Goal: Task Accomplishment & Management: Use online tool/utility

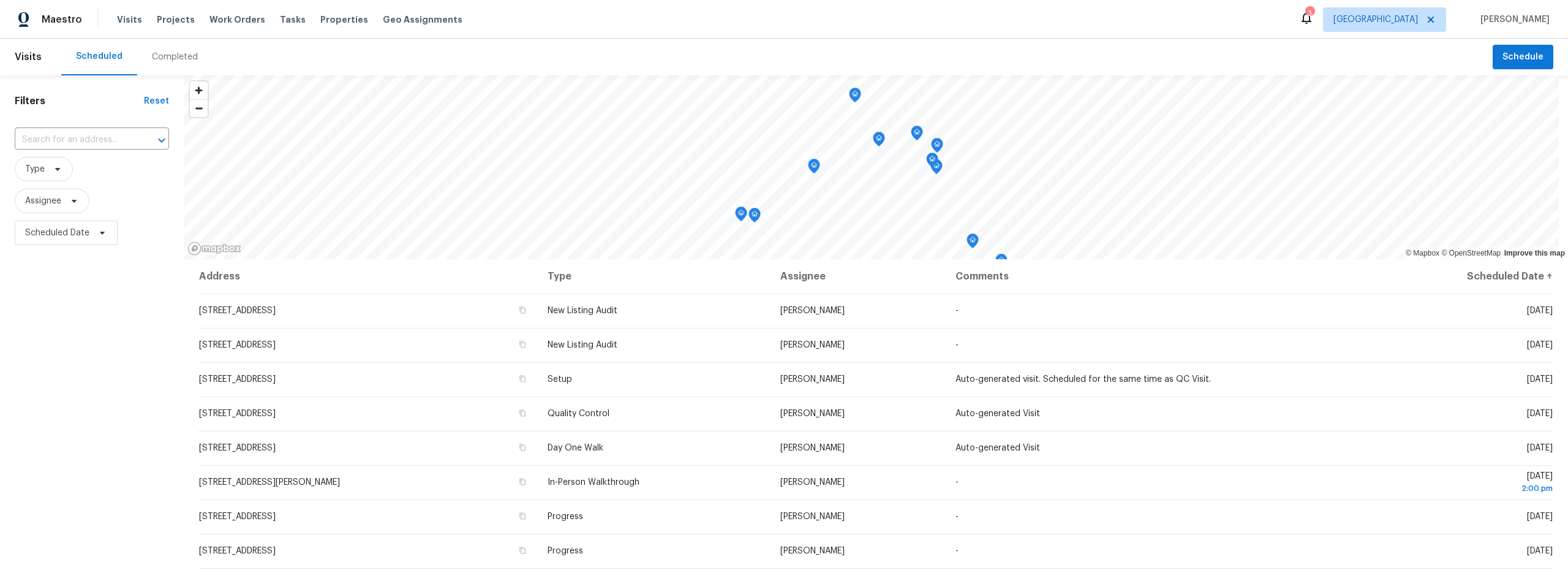
click at [172, 61] on div "Completed" at bounding box center [175, 57] width 46 height 12
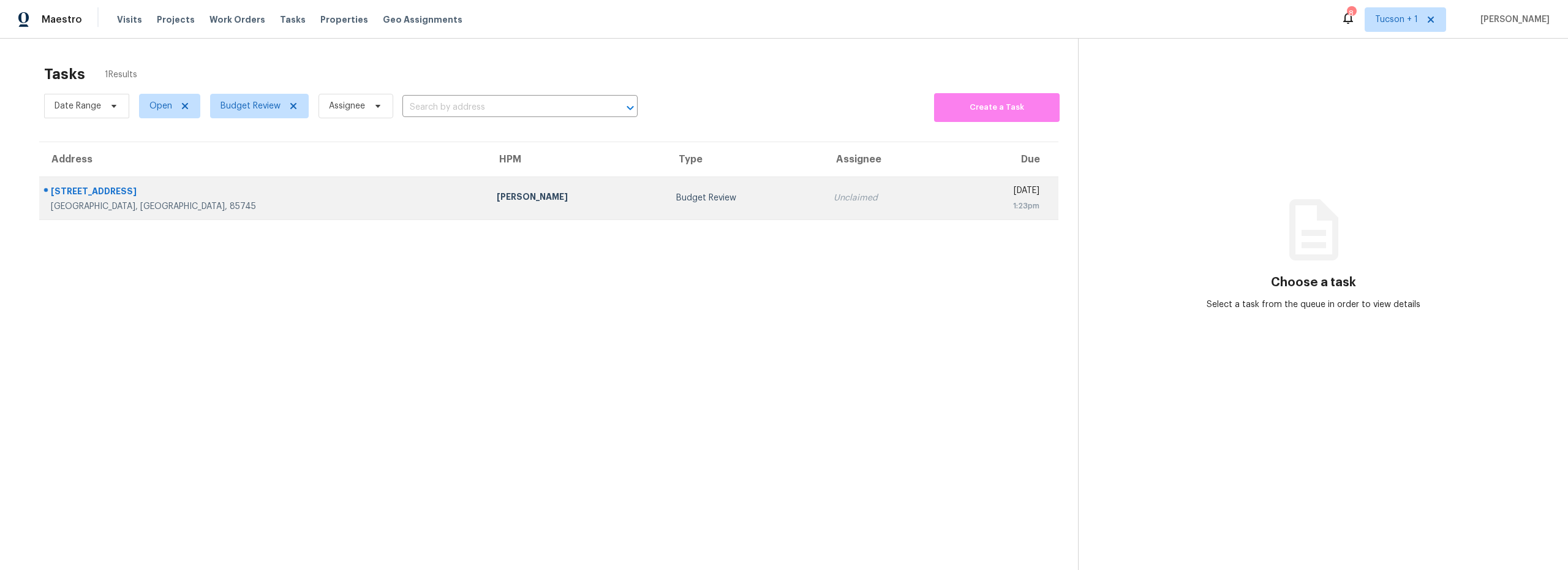
click at [666, 208] on td "Budget Review" at bounding box center [745, 198] width 158 height 43
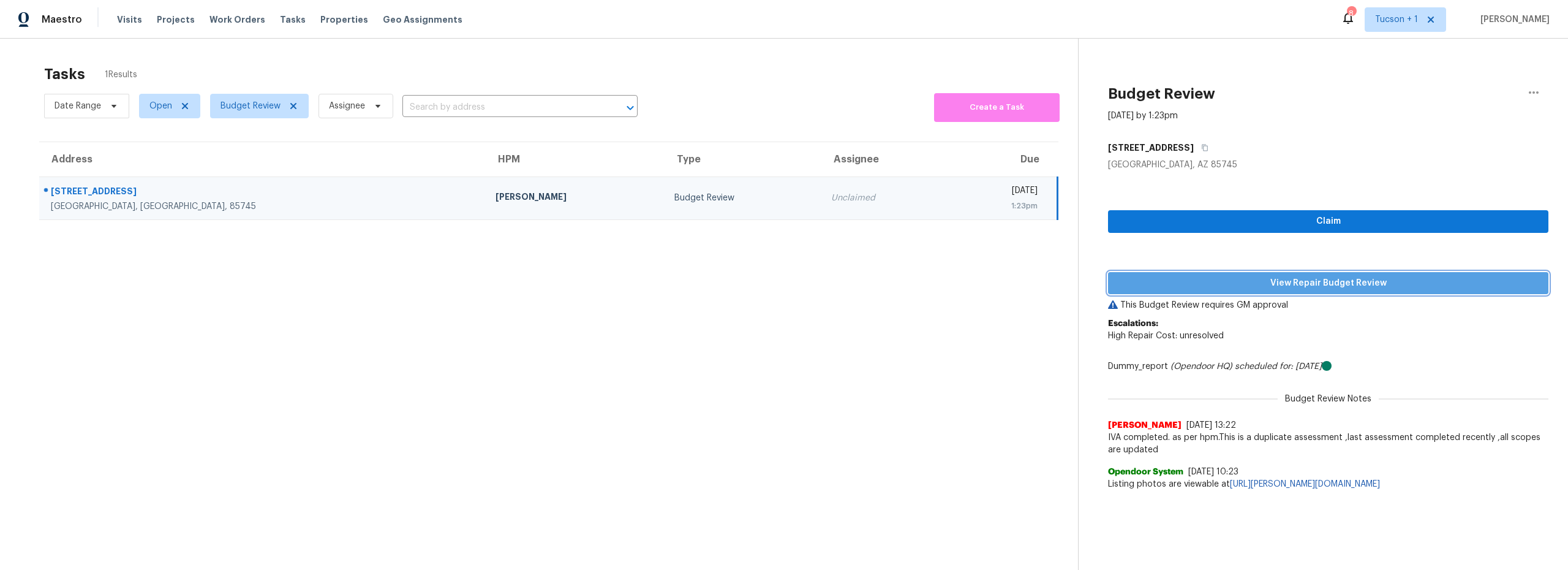
click at [1316, 284] on span "View Repair Budget Review" at bounding box center [1328, 283] width 421 height 15
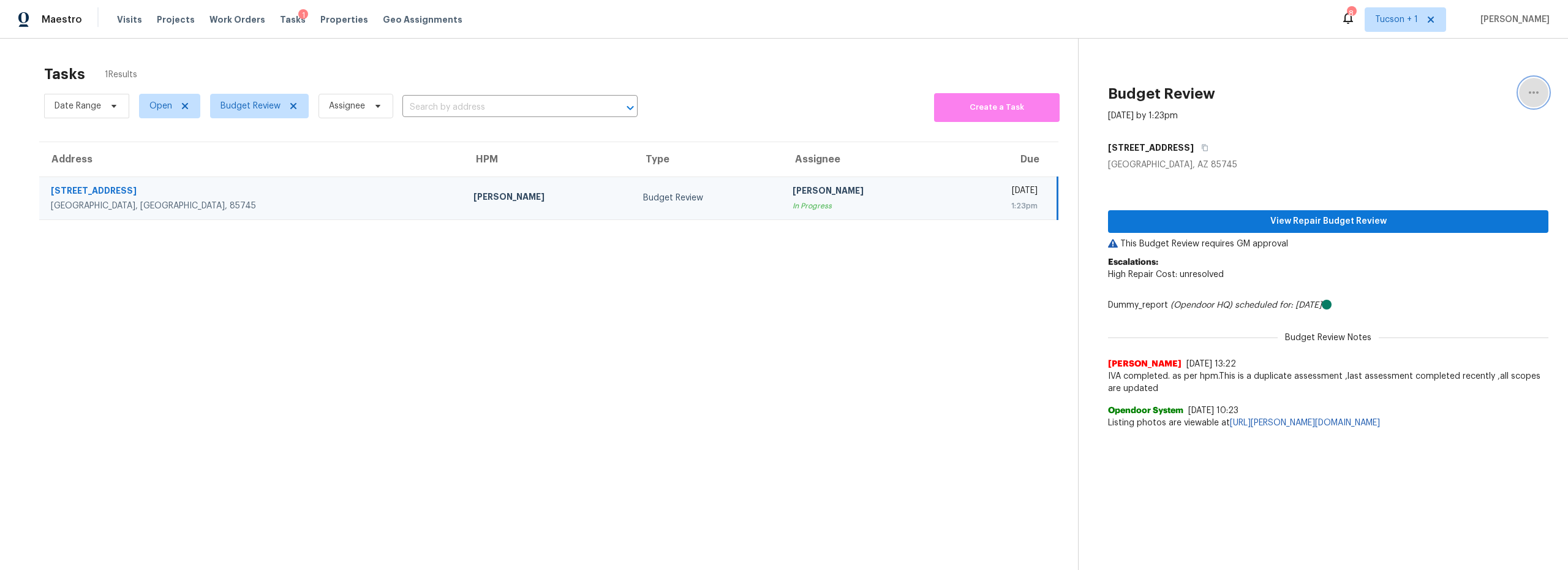
click at [1526, 91] on icon "button" at bounding box center [1534, 92] width 15 height 15
click at [1456, 97] on div "Unclaim this task" at bounding box center [1455, 95] width 96 height 12
